Goal: Information Seeking & Learning: Learn about a topic

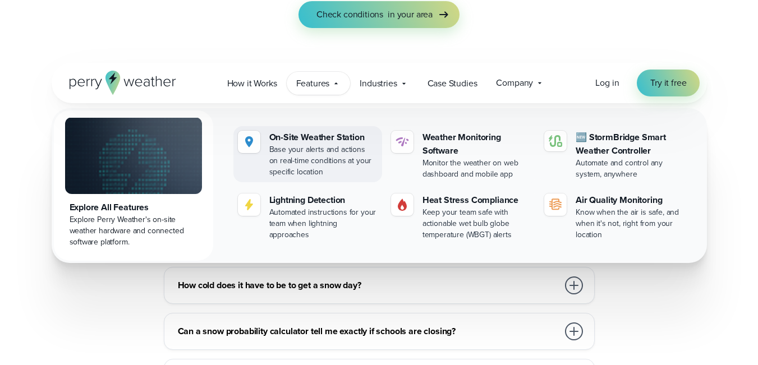
click at [329, 155] on div "Base your alerts and actions on real-time conditions at your specific location" at bounding box center [323, 161] width 108 height 34
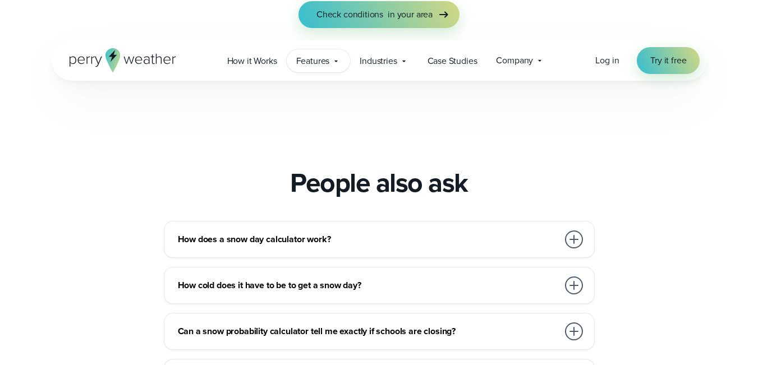
click at [338, 58] on icon at bounding box center [336, 61] width 9 height 9
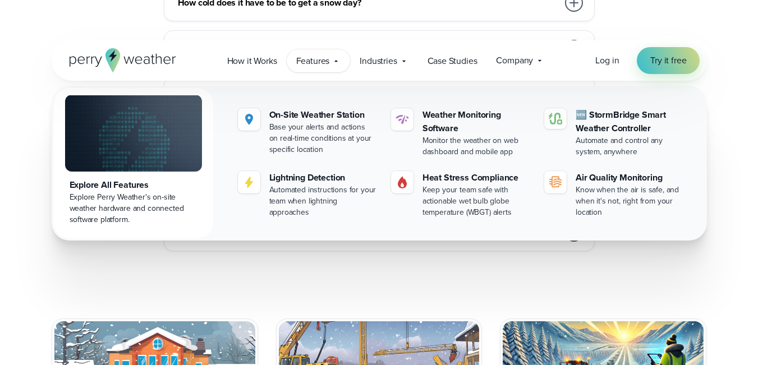
scroll to position [661, 0]
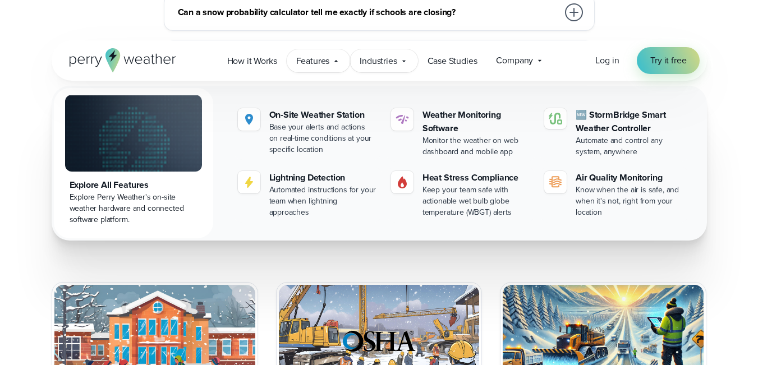
click at [402, 57] on icon at bounding box center [404, 61] width 9 height 9
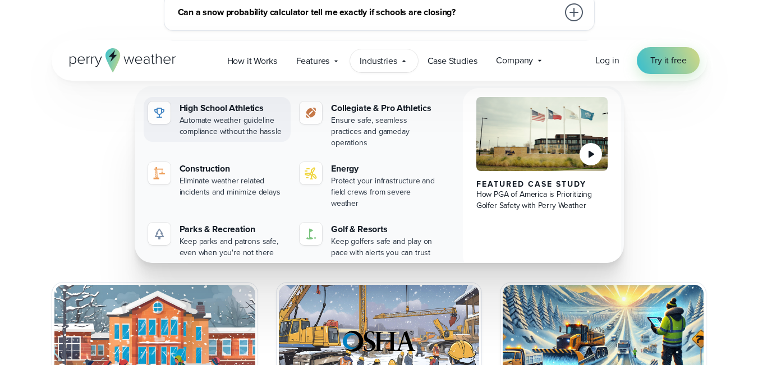
click at [203, 103] on div "High School Athletics" at bounding box center [233, 108] width 107 height 13
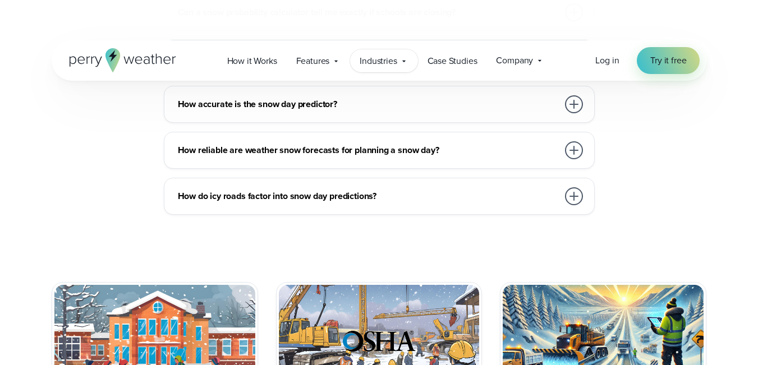
click at [404, 61] on icon at bounding box center [403, 61] width 3 height 2
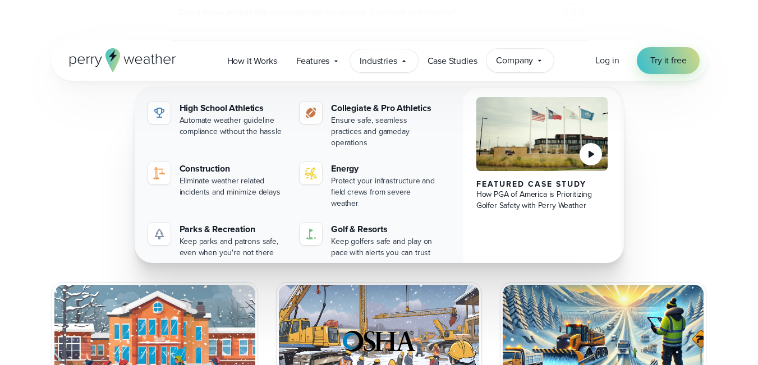
click at [544, 71] on div "Company Contact Us Reach out to us for sales or support questions" at bounding box center [520, 61] width 67 height 24
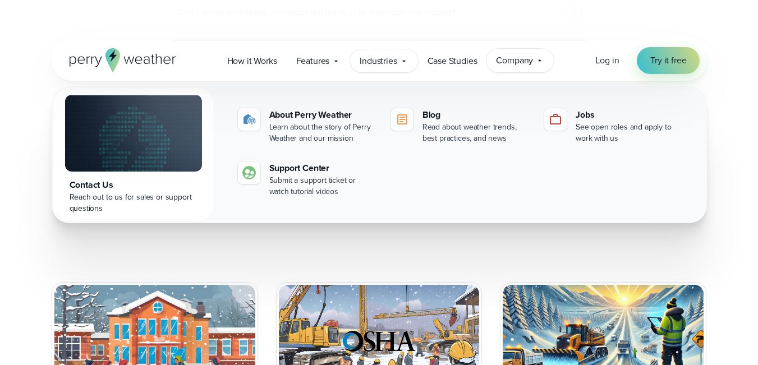
click at [403, 57] on icon at bounding box center [404, 61] width 9 height 9
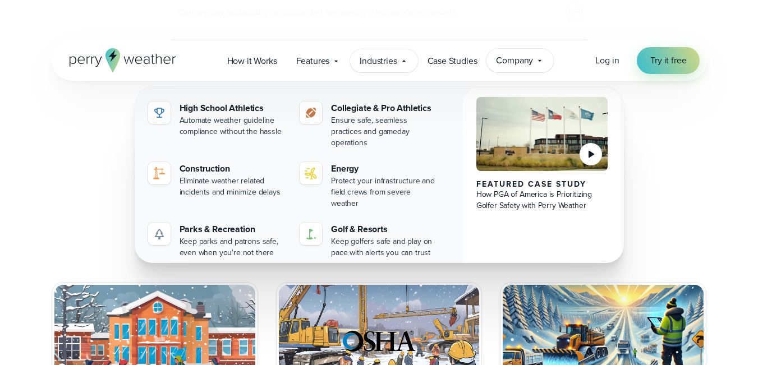
click at [547, 66] on div "Company Contact Us Reach out to us for sales or support questions" at bounding box center [520, 61] width 67 height 24
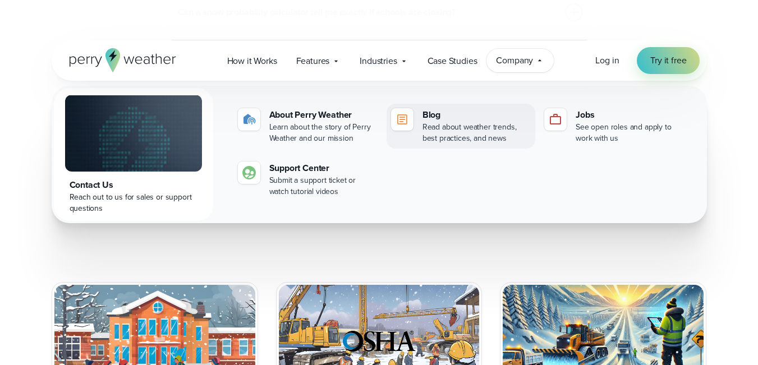
click at [433, 122] on div "Read about weather trends, best practices, and news" at bounding box center [477, 133] width 108 height 22
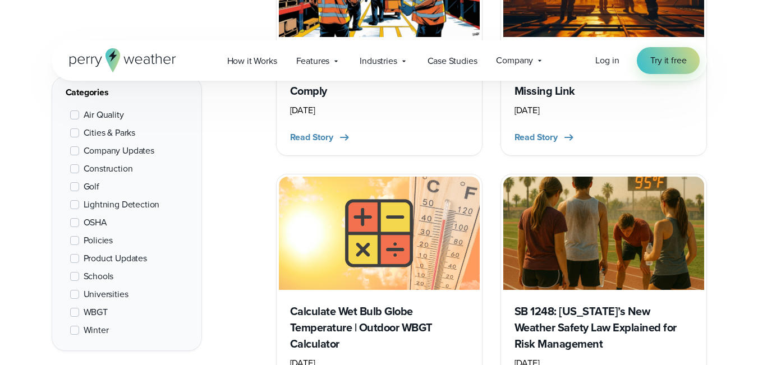
scroll to position [597, 0]
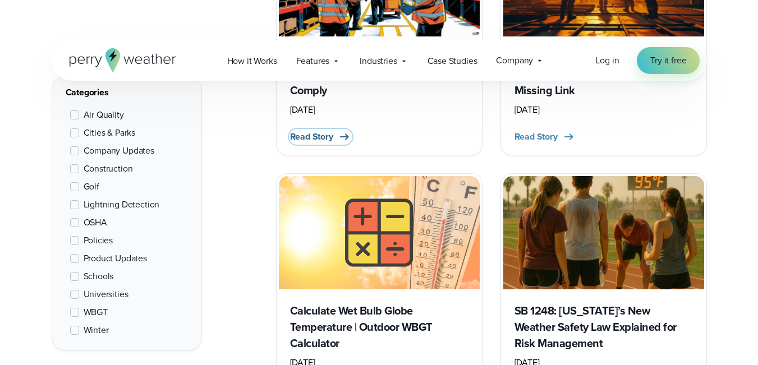
click at [320, 131] on span "Read Story" at bounding box center [311, 136] width 43 height 13
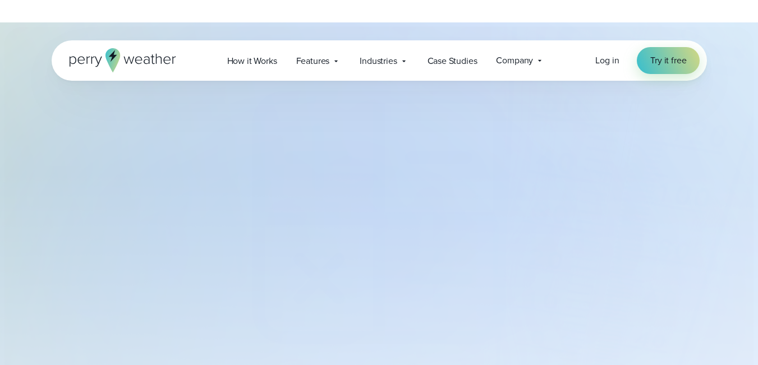
select select "***"
